Goal: Find specific page/section: Find specific page/section

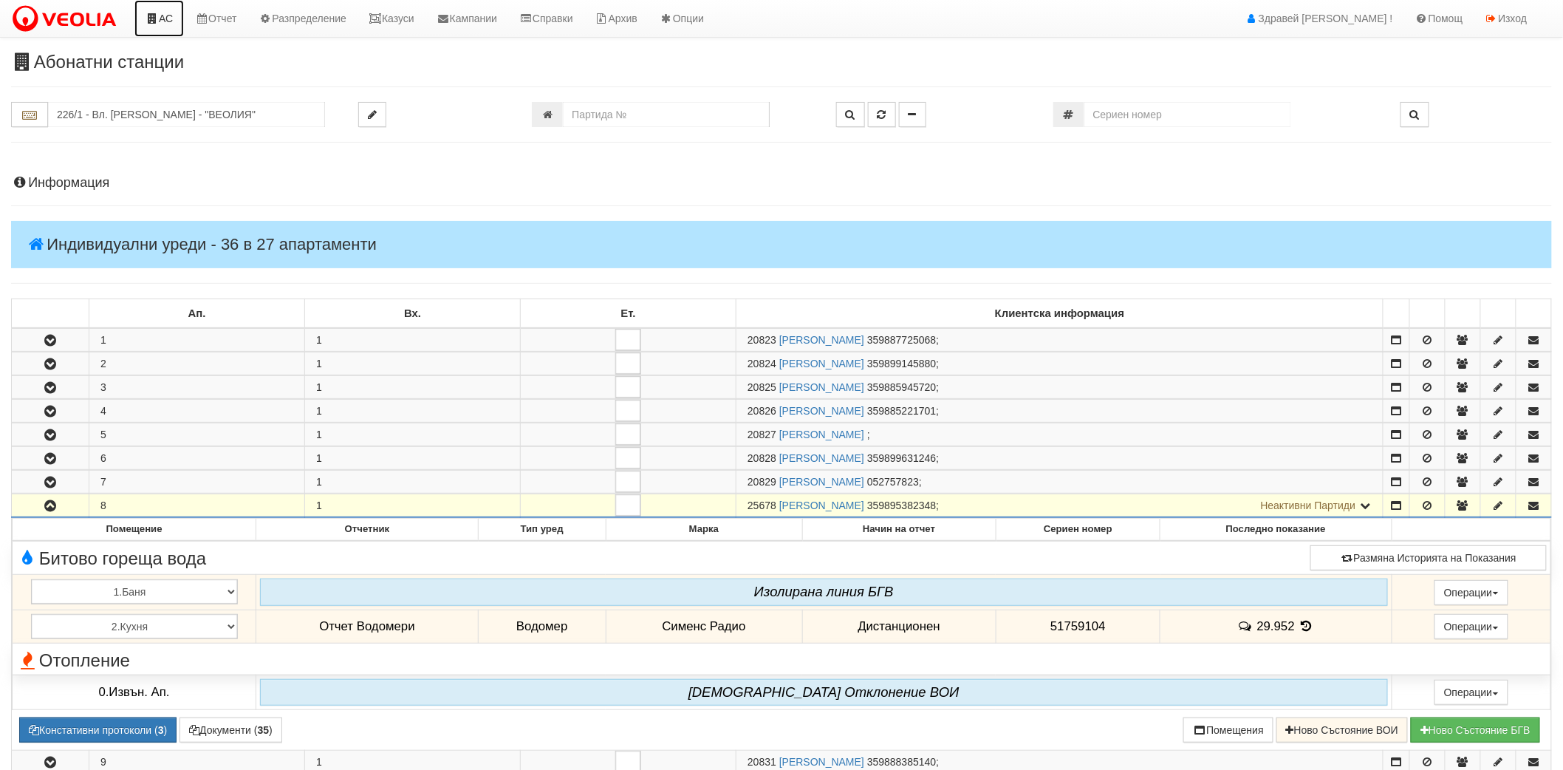
click at [151, 23] on icon at bounding box center [152, 18] width 13 height 10
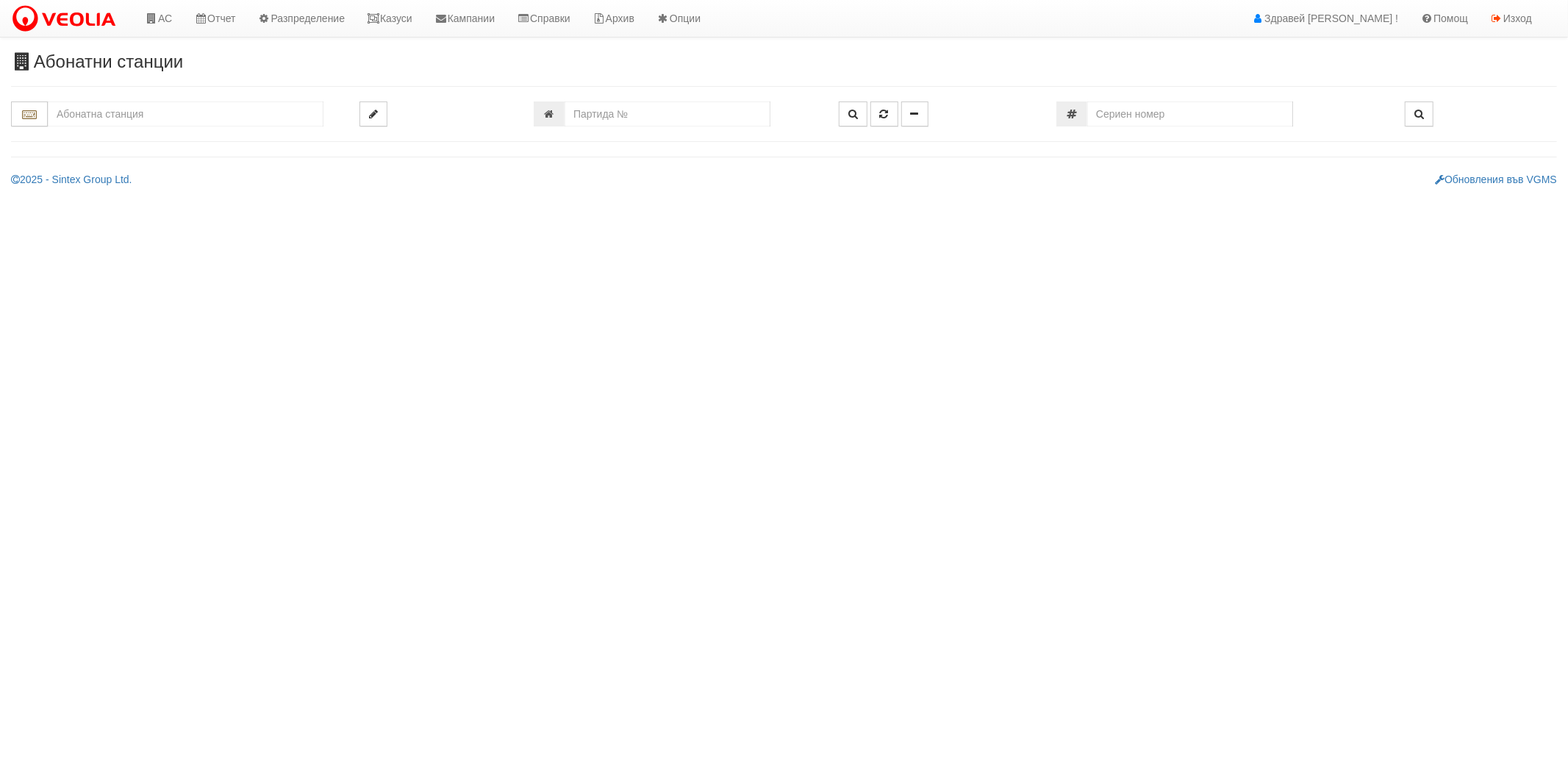
click at [135, 120] on input "text" at bounding box center [185, 113] width 276 height 25
click at [133, 142] on div "105/1 - Младост - "ХОЛИДЕЙ"" at bounding box center [185, 137] width 272 height 17
type input "105/1 - Младост - "ХОЛИДЕЙ""
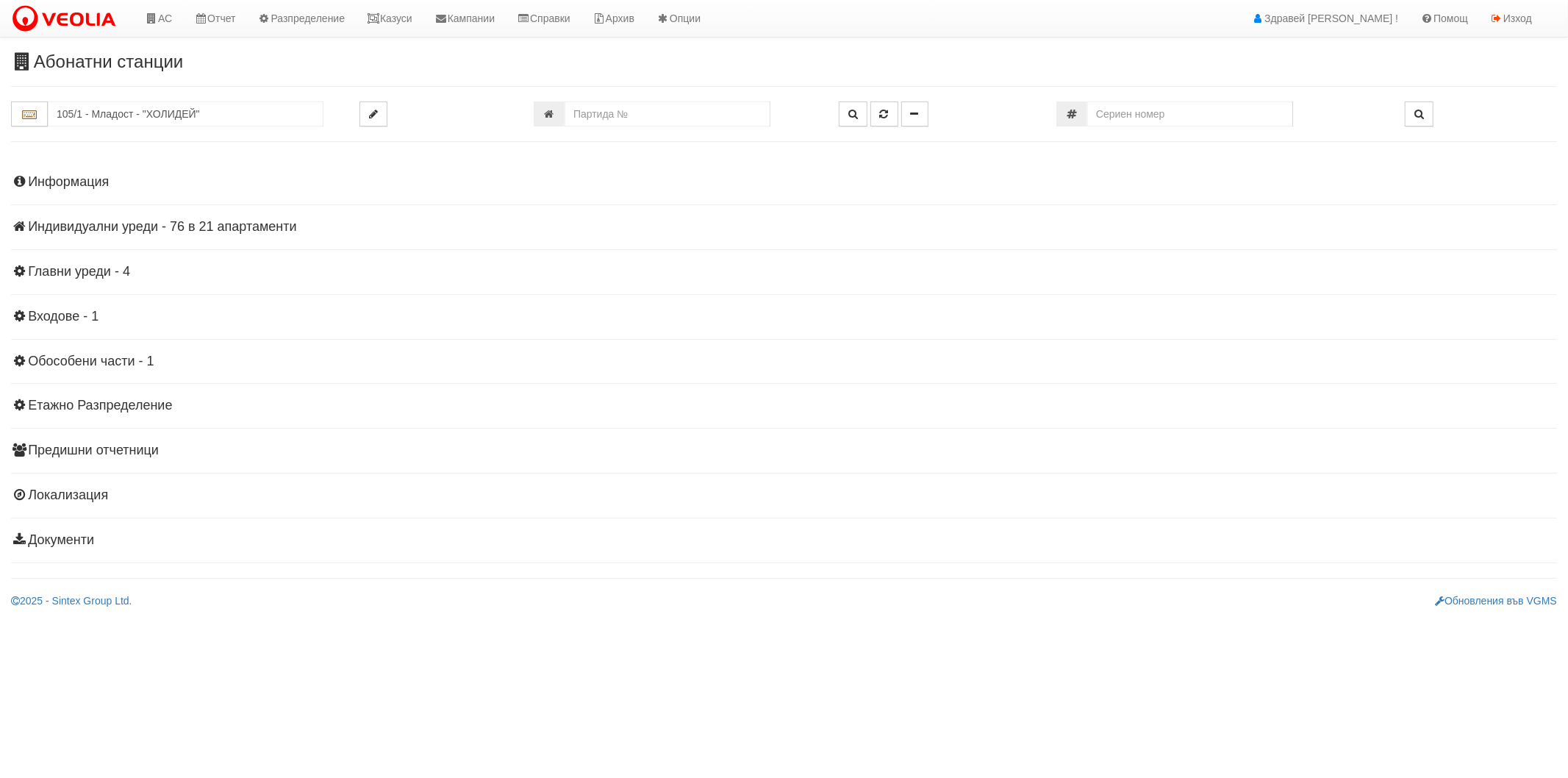
click at [113, 232] on h4 "Индивидуални уреди - 76 в 21 апартаменти" at bounding box center [784, 227] width 1546 height 15
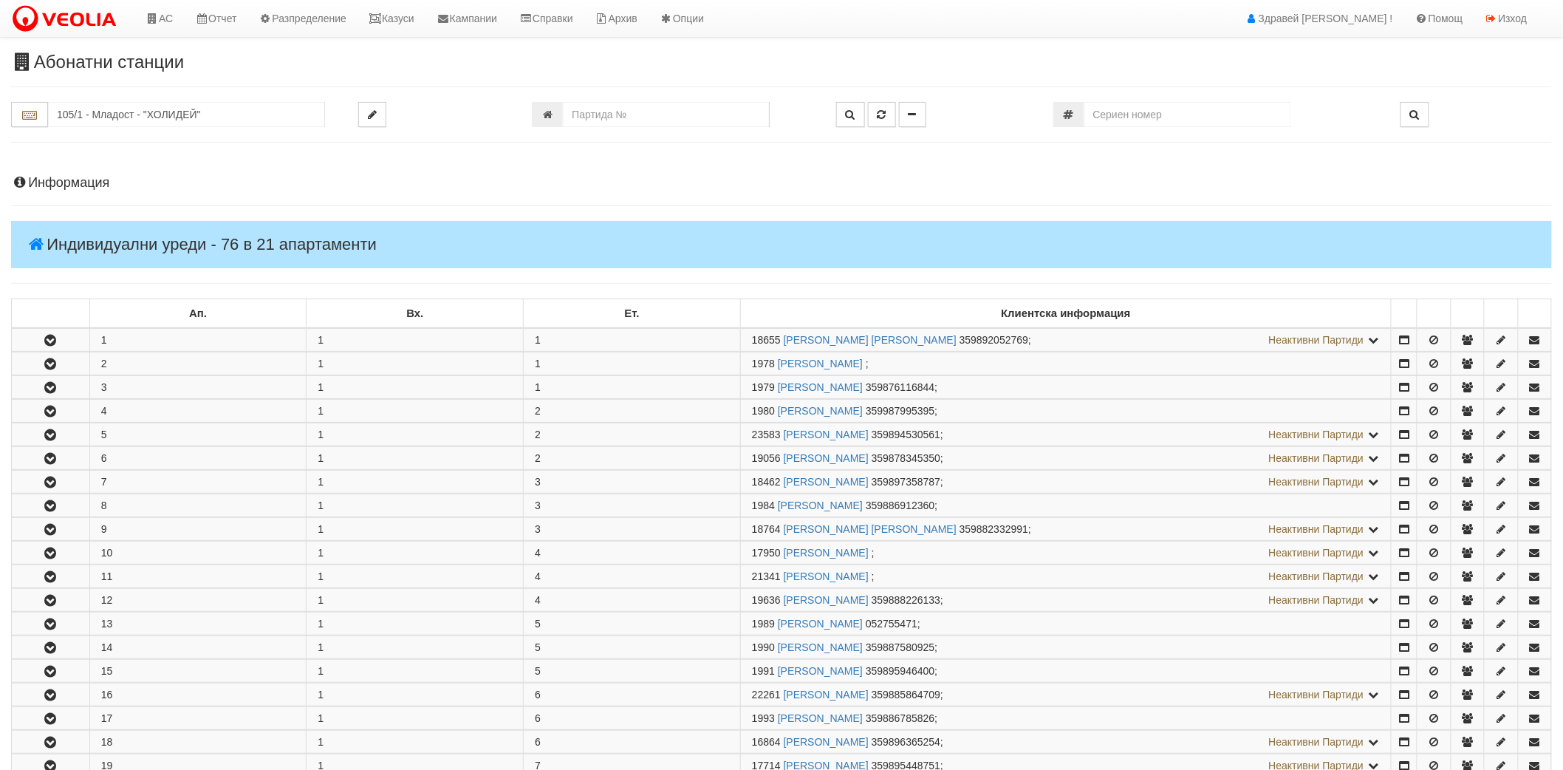
click at [78, 174] on div "Информация Параметри Брой Апартаменти: 21 Ползватели 08/2025 14 % 0 % 48" at bounding box center [781, 643] width 1541 height 972
click at [78, 182] on h4 "Информация" at bounding box center [781, 183] width 1541 height 15
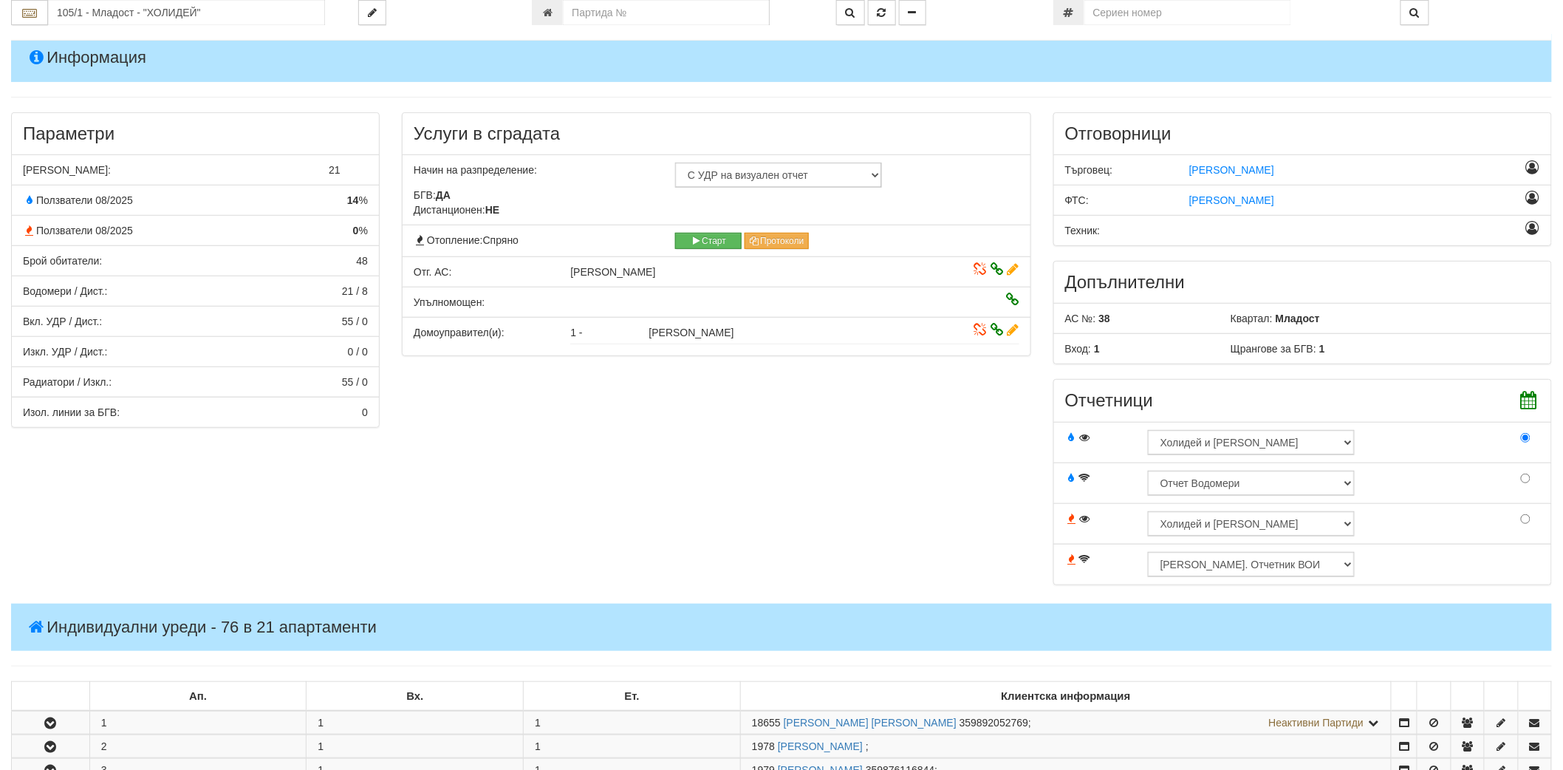
scroll to position [328, 0]
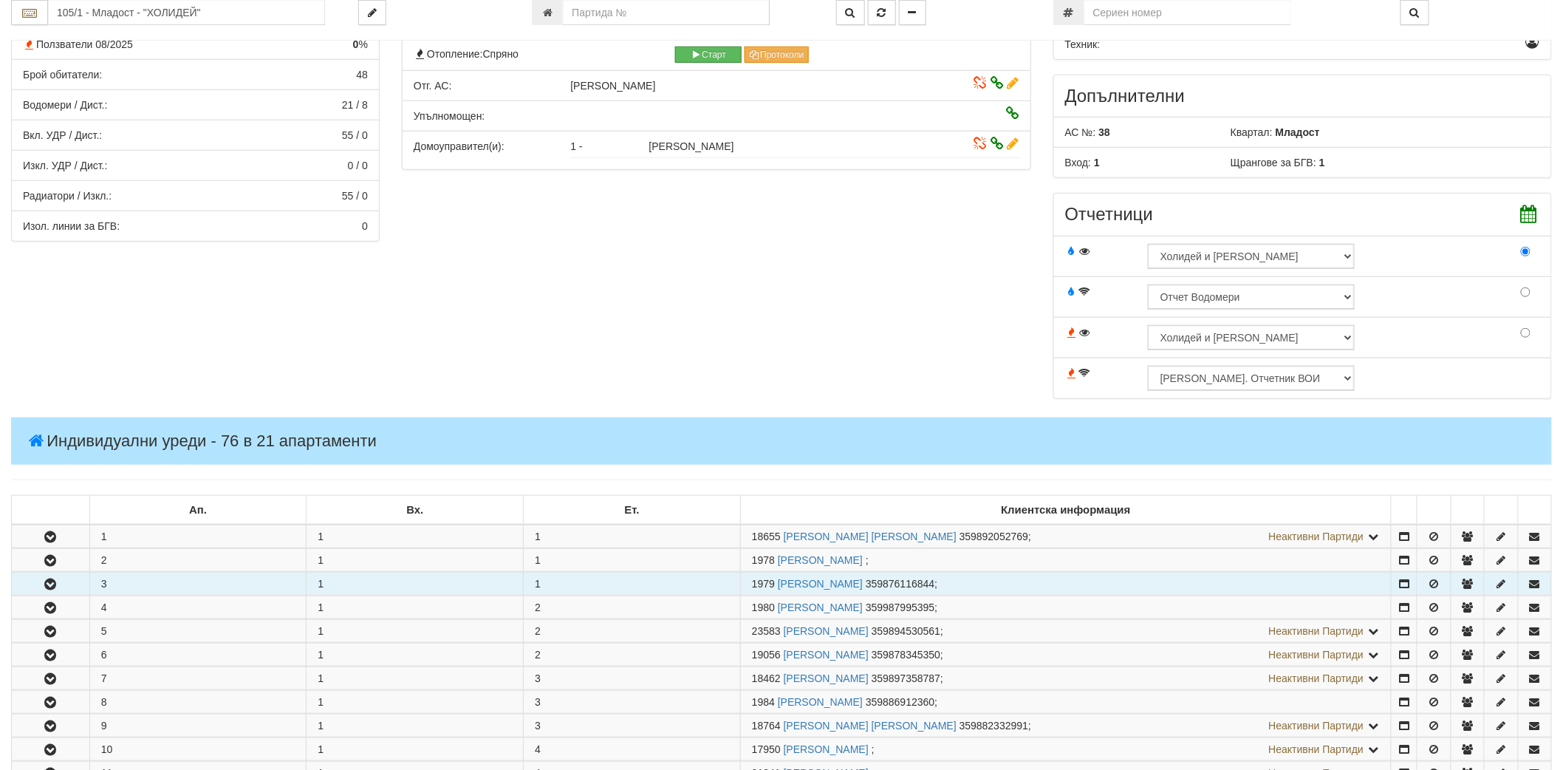
click at [66, 587] on button "button" at bounding box center [51, 584] width 78 height 22
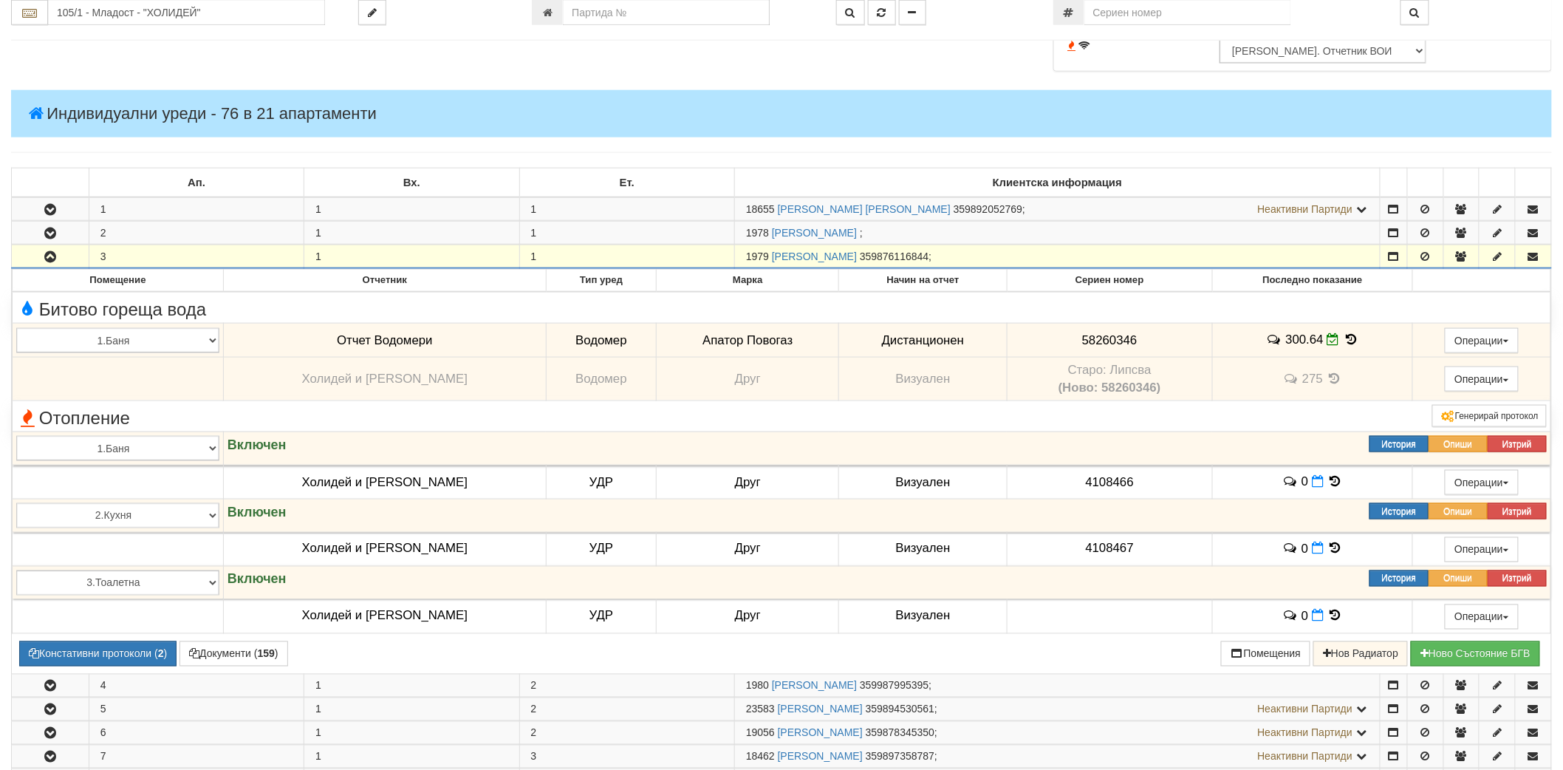
scroll to position [656, 0]
click at [52, 248] on button "button" at bounding box center [50, 256] width 77 height 22
